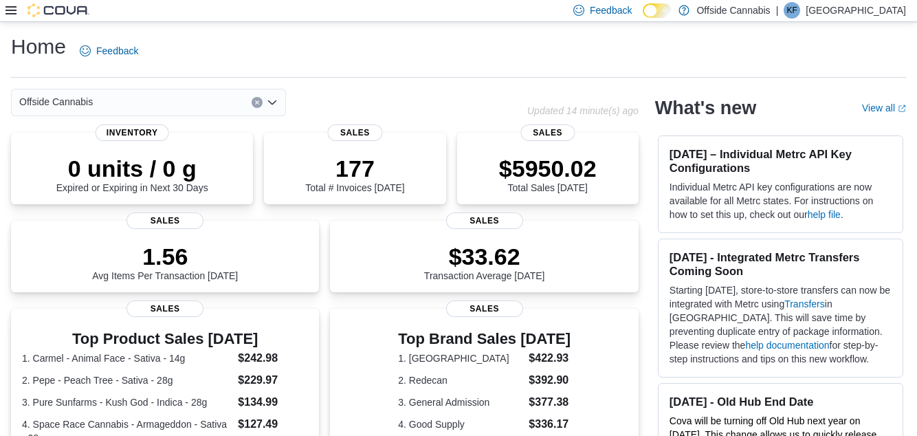
click at [12, 13] on icon at bounding box center [11, 10] width 11 height 11
click at [8, 14] on icon at bounding box center [11, 10] width 11 height 8
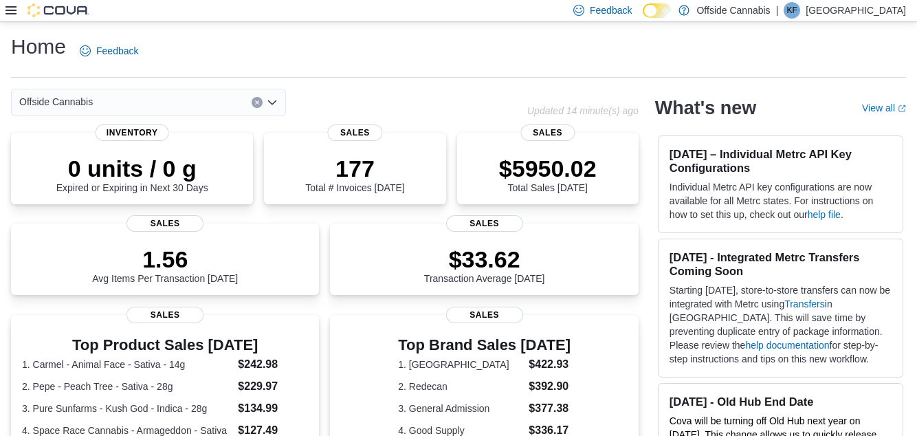
click at [8, 12] on icon at bounding box center [11, 10] width 11 height 8
click at [11, 16] on icon at bounding box center [11, 10] width 11 height 11
click at [7, 14] on icon at bounding box center [11, 10] width 11 height 11
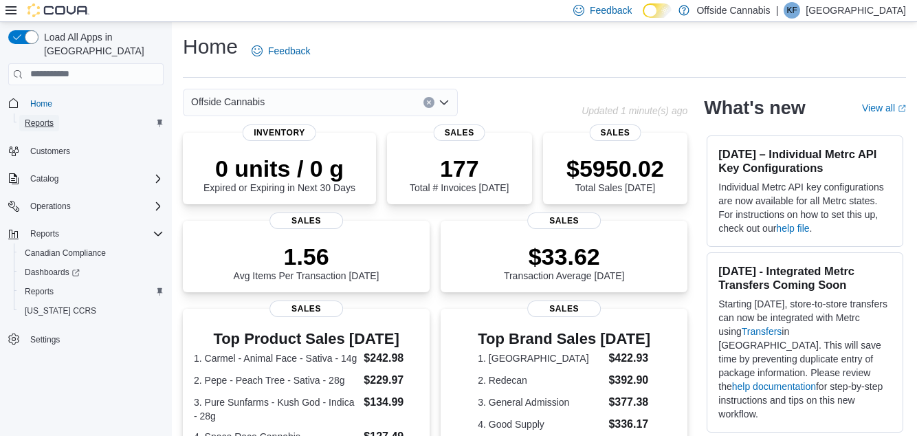
click at [48, 118] on span "Reports" at bounding box center [39, 123] width 29 height 11
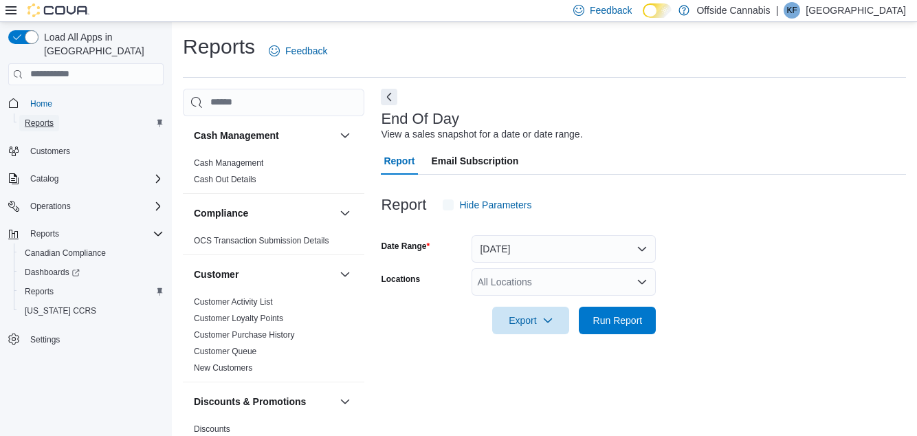
scroll to position [32, 0]
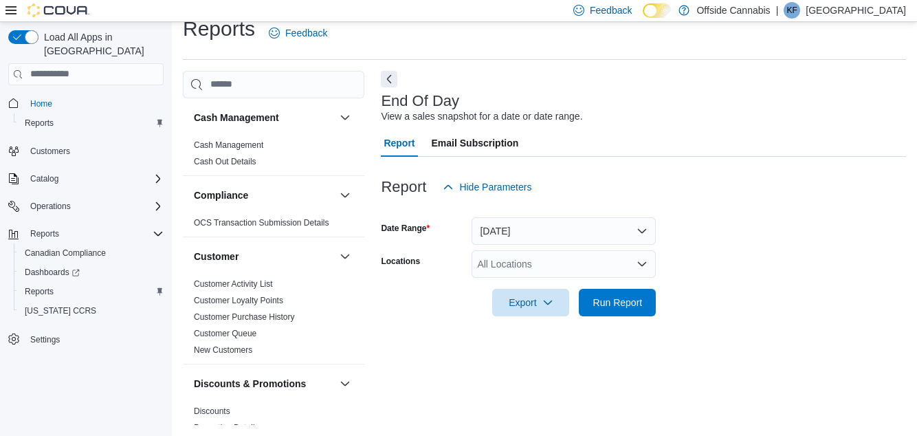
click at [630, 255] on div "All Locations" at bounding box center [564, 264] width 184 height 28
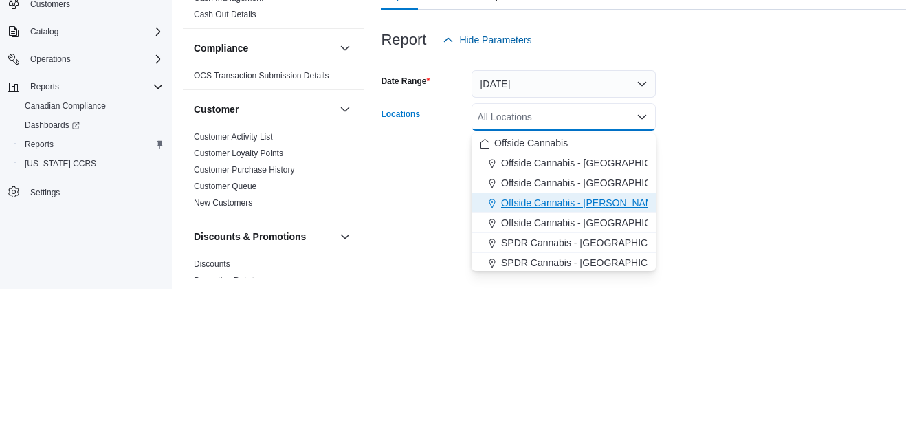
click at [609, 343] on span "Offside Cannabis - [PERSON_NAME]" at bounding box center [582, 350] width 162 height 14
click at [735, 323] on div "End Of Day View a sales snapshot for a date or date range. Report Email Subscri…" at bounding box center [643, 248] width 525 height 355
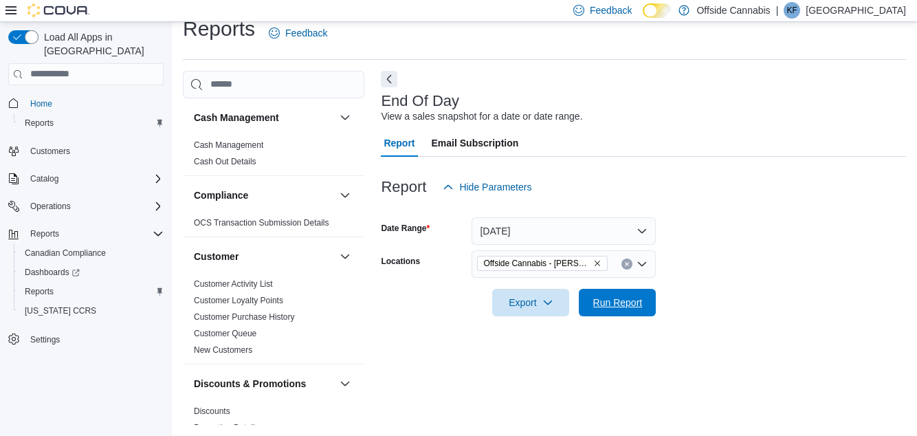
click at [625, 296] on span "Run Report" at bounding box center [619, 303] width 50 height 14
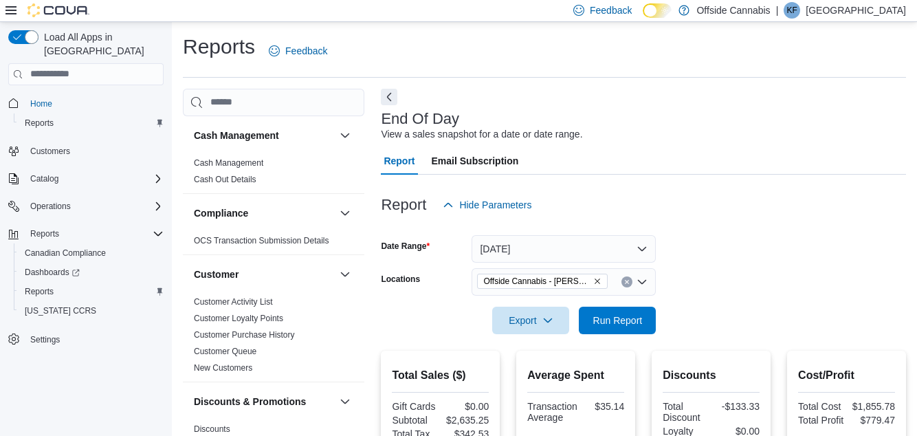
click at [497, 349] on div at bounding box center [643, 342] width 525 height 17
click at [630, 334] on span "Run Report" at bounding box center [617, 321] width 61 height 28
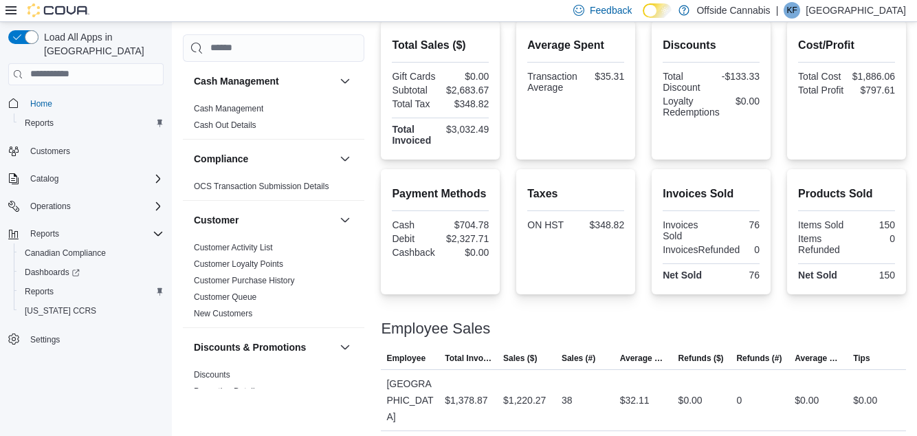
scroll to position [325, 0]
